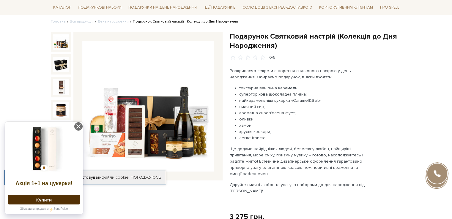
scroll to position [59, 0]
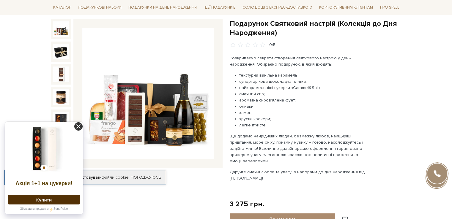
click at [81, 125] on icon at bounding box center [78, 126] width 8 height 8
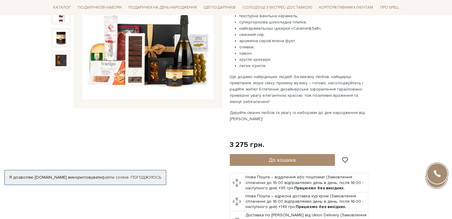
scroll to position [89, 0]
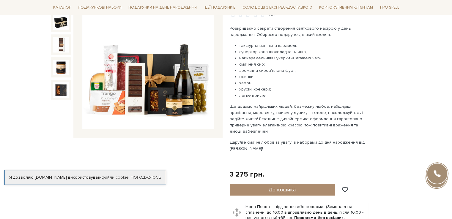
click at [97, 79] on img at bounding box center [147, 63] width 131 height 131
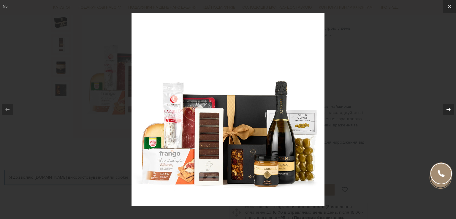
click at [448, 110] on icon at bounding box center [448, 109] width 7 height 7
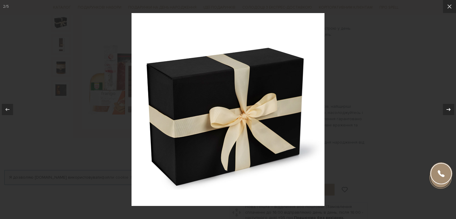
click at [448, 110] on icon at bounding box center [448, 109] width 7 height 7
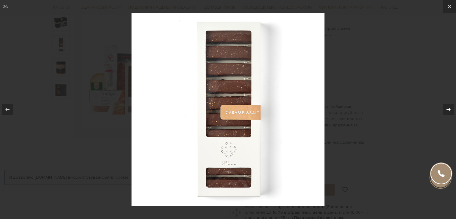
click at [448, 110] on icon at bounding box center [448, 109] width 7 height 7
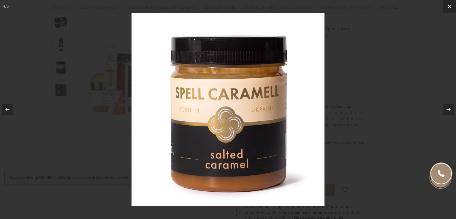
click at [450, 6] on icon at bounding box center [449, 6] width 4 height 4
